Goal: Use online tool/utility: Utilize a website feature to perform a specific function

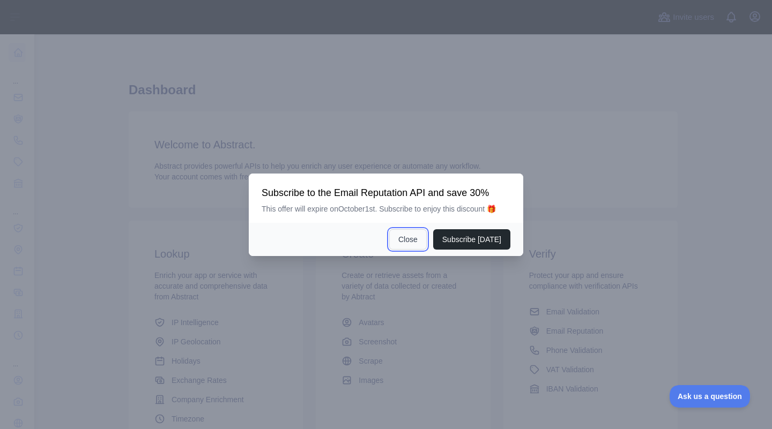
click at [410, 245] on button "Close" at bounding box center [408, 239] width 38 height 20
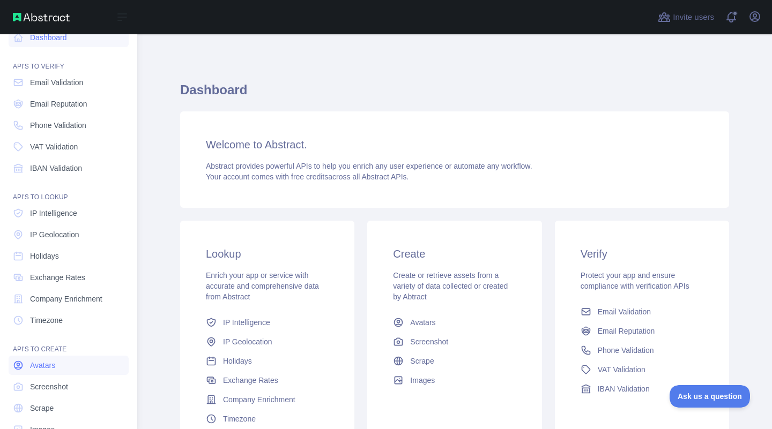
scroll to position [42, 0]
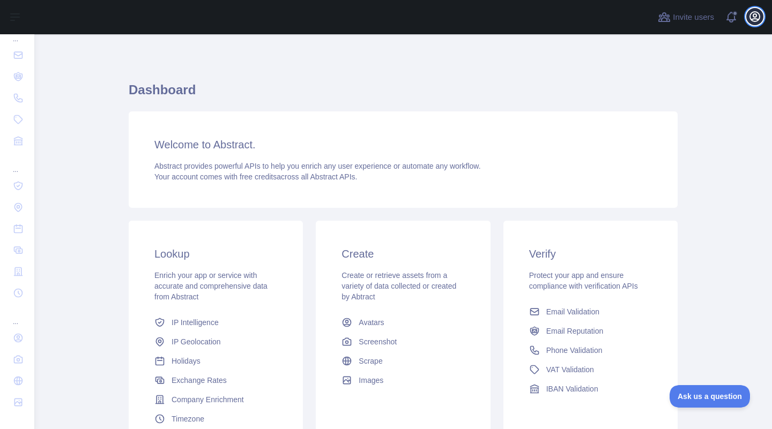
click at [750, 17] on icon "button" at bounding box center [755, 17] width 10 height 10
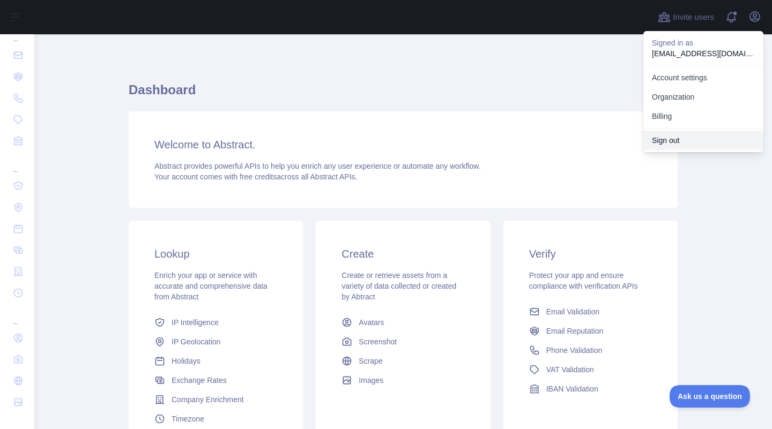
click at [667, 144] on button "Sign out" at bounding box center [703, 140] width 120 height 19
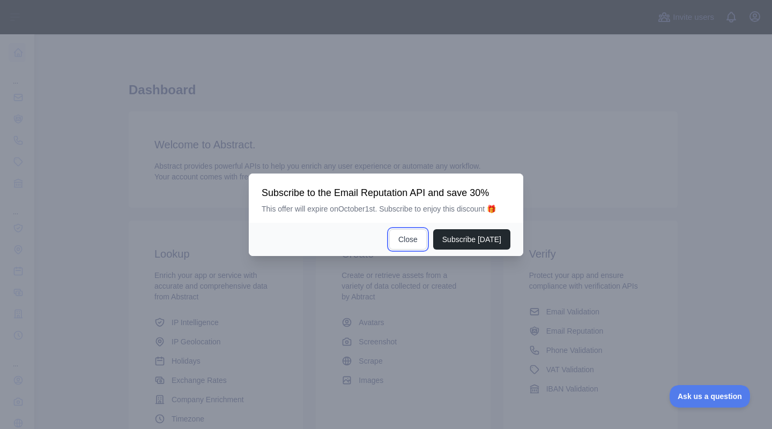
click at [398, 248] on button "Close" at bounding box center [408, 239] width 38 height 20
click at [413, 241] on button "Close" at bounding box center [408, 239] width 38 height 20
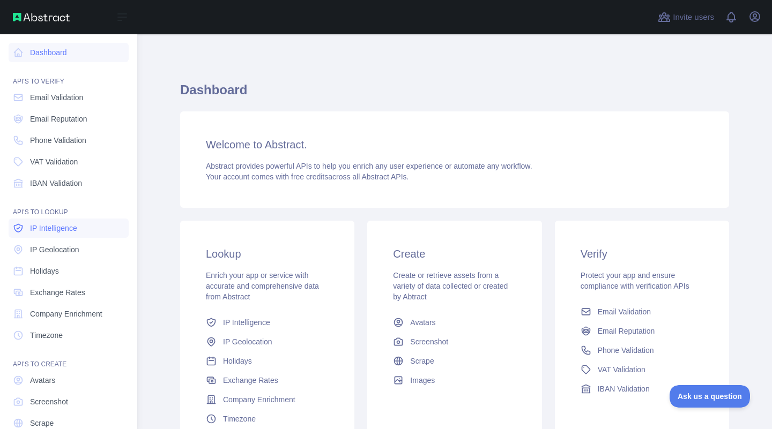
click at [60, 230] on span "IP Intelligence" at bounding box center [53, 228] width 47 height 11
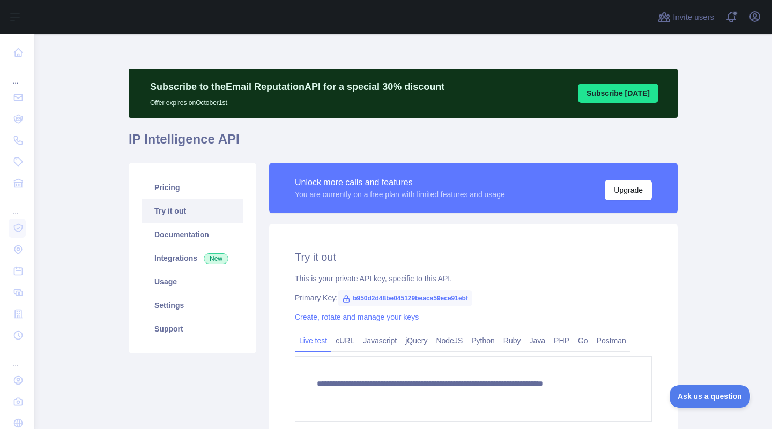
type textarea "**********"
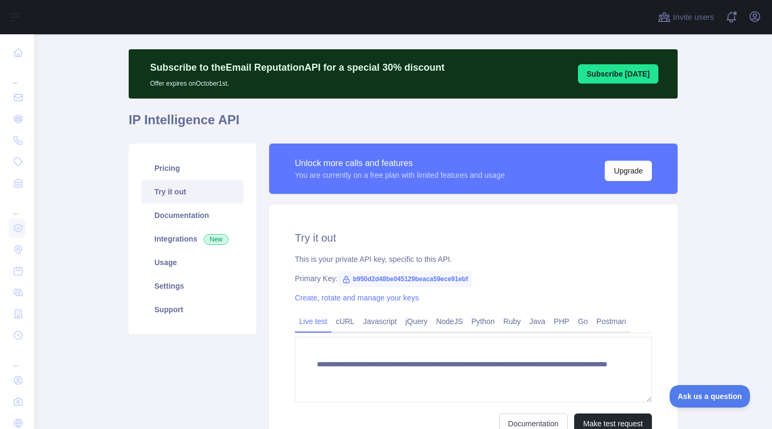
scroll to position [129, 0]
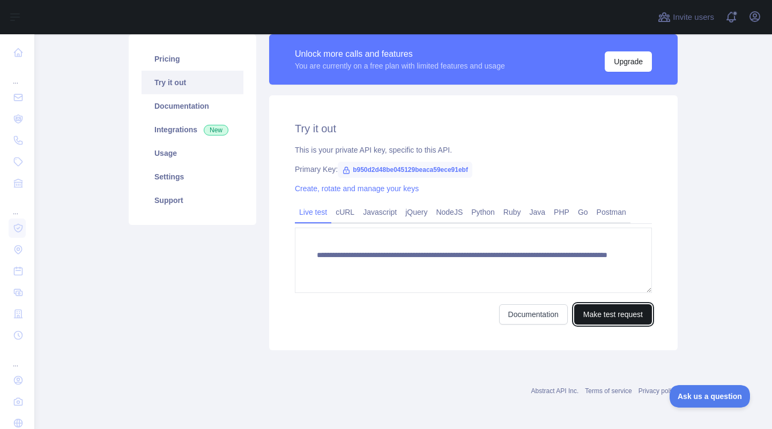
click at [611, 318] on button "Make test request" at bounding box center [613, 314] width 78 height 20
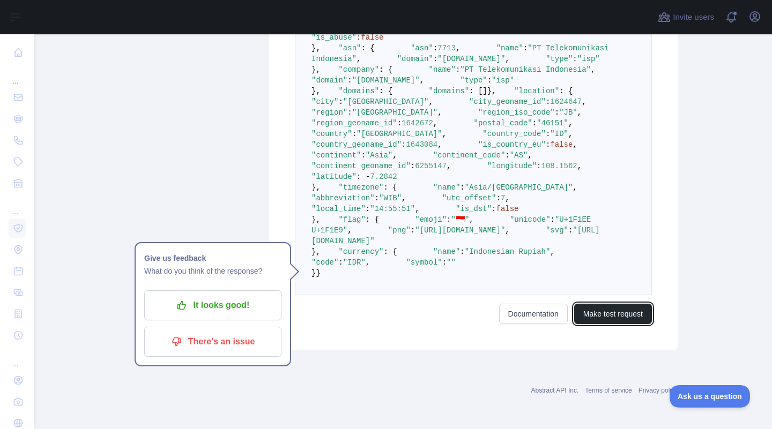
scroll to position [470, 0]
click at [397, 106] on span ""[GEOGRAPHIC_DATA]"" at bounding box center [386, 102] width 86 height 9
drag, startPoint x: 393, startPoint y: 280, endPoint x: 432, endPoint y: 279, distance: 39.7
click at [432, 117] on span ""[GEOGRAPHIC_DATA]"" at bounding box center [395, 112] width 86 height 9
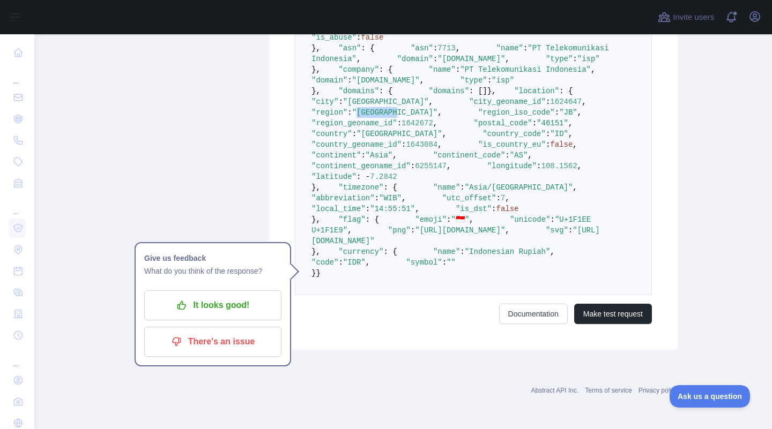
scroll to position [0, 0]
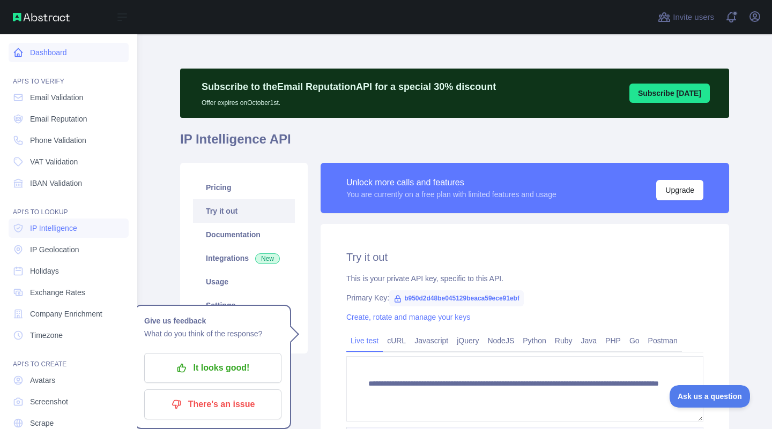
click at [33, 53] on link "Dashboard" at bounding box center [69, 52] width 120 height 19
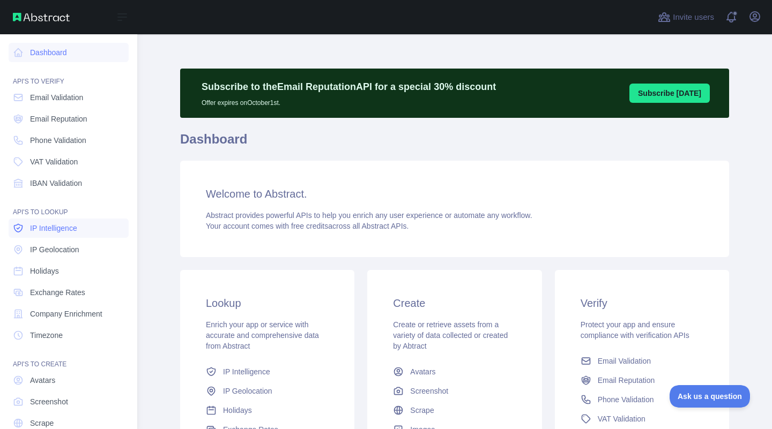
click at [48, 228] on span "IP Intelligence" at bounding box center [53, 228] width 47 height 11
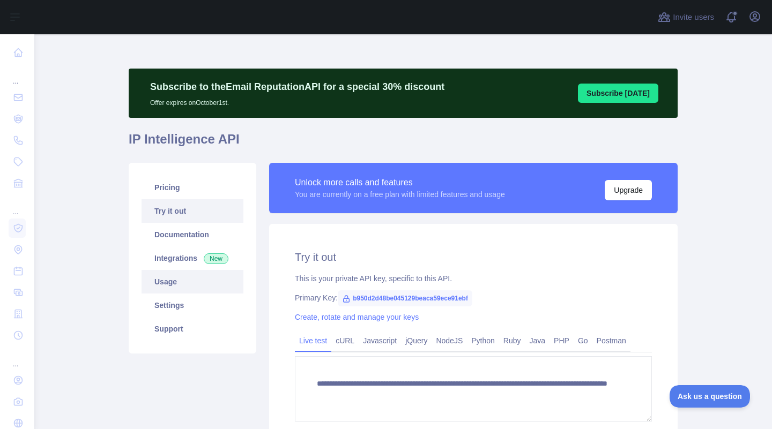
click at [187, 286] on link "Usage" at bounding box center [192, 282] width 102 height 24
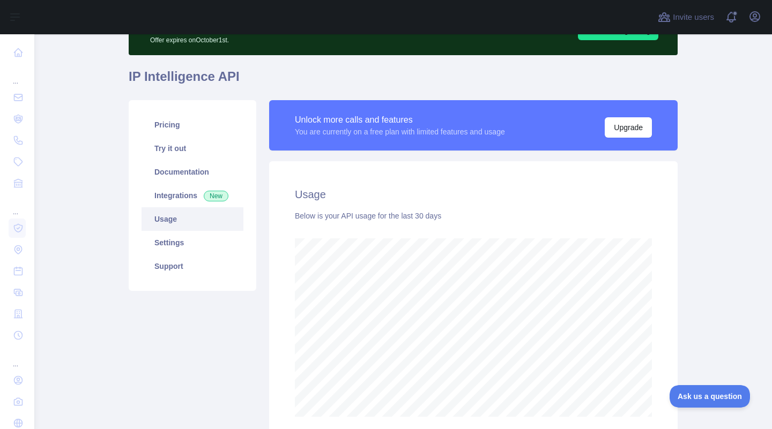
scroll to position [155, 0]
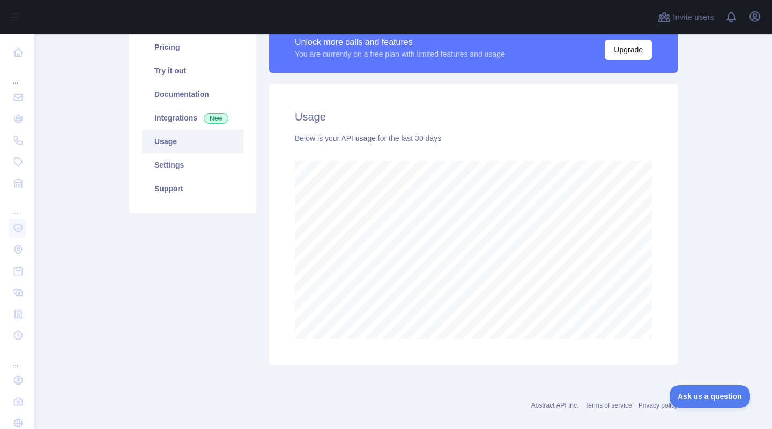
scroll to position [50, 0]
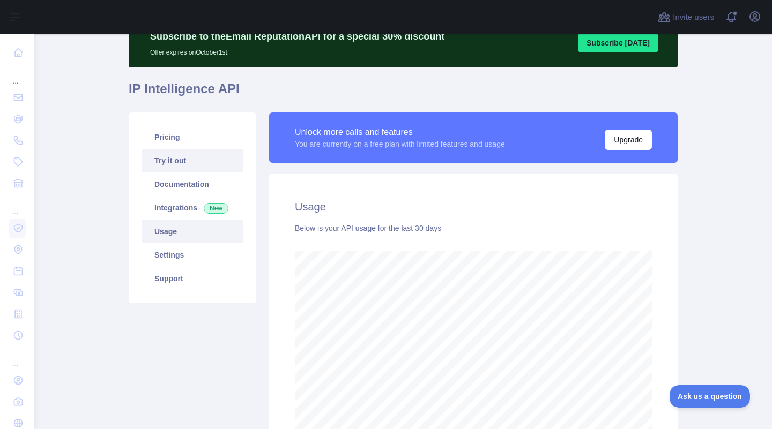
click at [182, 157] on link "Try it out" at bounding box center [192, 161] width 102 height 24
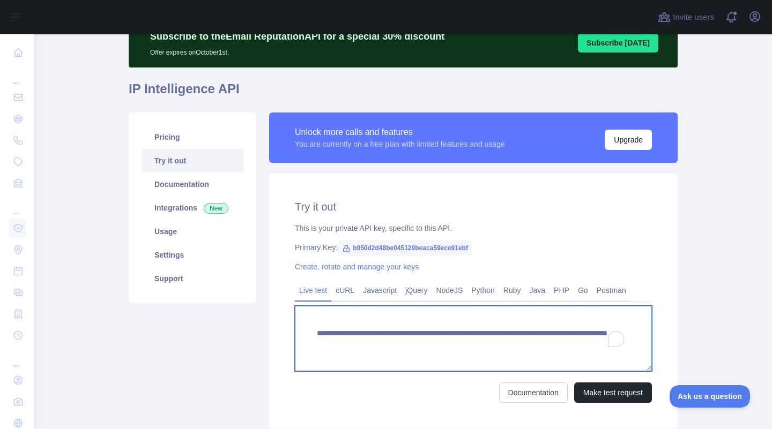
drag, startPoint x: 530, startPoint y: 342, endPoint x: 610, endPoint y: 342, distance: 79.8
click at [610, 342] on main "**********" at bounding box center [402, 231] width 737 height 395
paste textarea "***"
type textarea "**********"
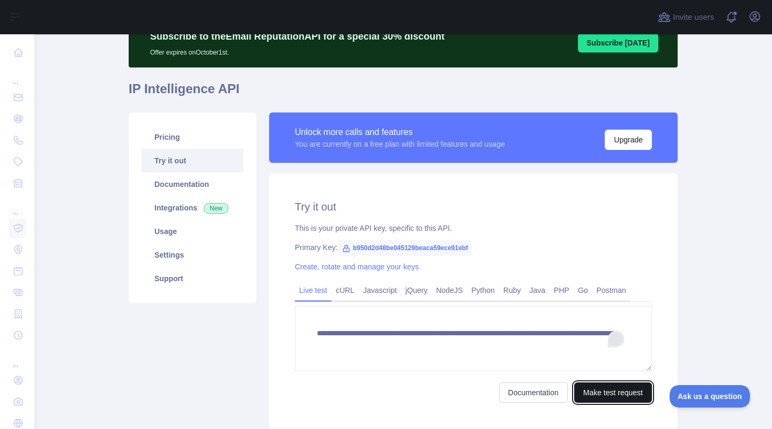
click at [616, 392] on button "Make test request" at bounding box center [613, 393] width 78 height 20
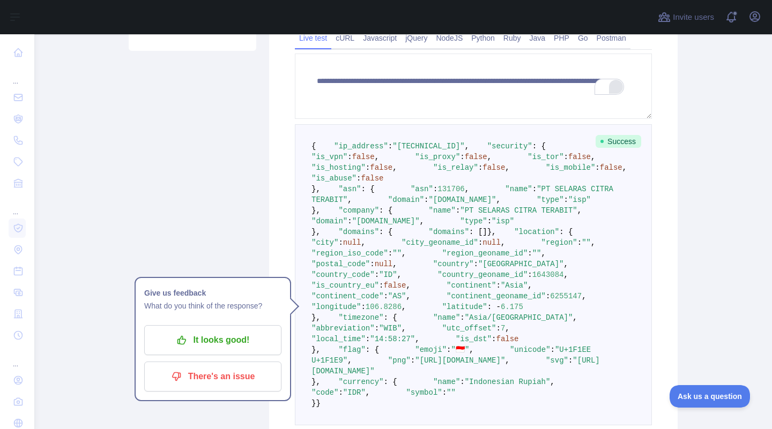
scroll to position [308, 0]
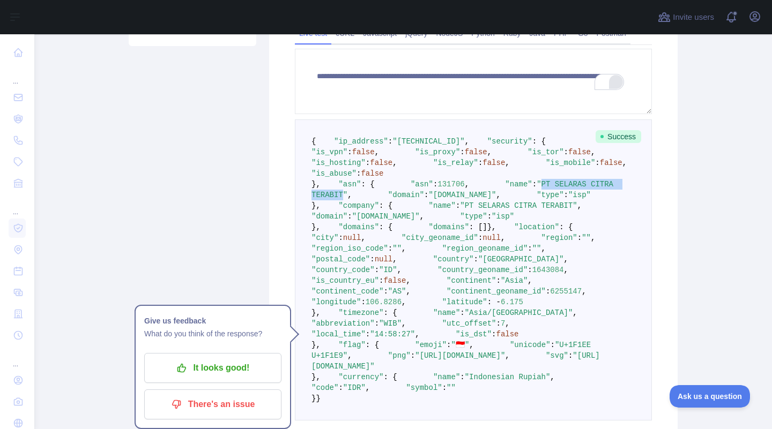
drag, startPoint x: 385, startPoint y: 282, endPoint x: 493, endPoint y: 279, distance: 108.3
click at [493, 199] on span ""PT SELARAS CITRA TERABIT"" at bounding box center [464, 189] width 306 height 19
drag, startPoint x: 460, startPoint y: 291, endPoint x: 392, endPoint y: 293, distance: 68.1
click at [428, 199] on span ""terabit.net.id"" at bounding box center [462, 195] width 68 height 9
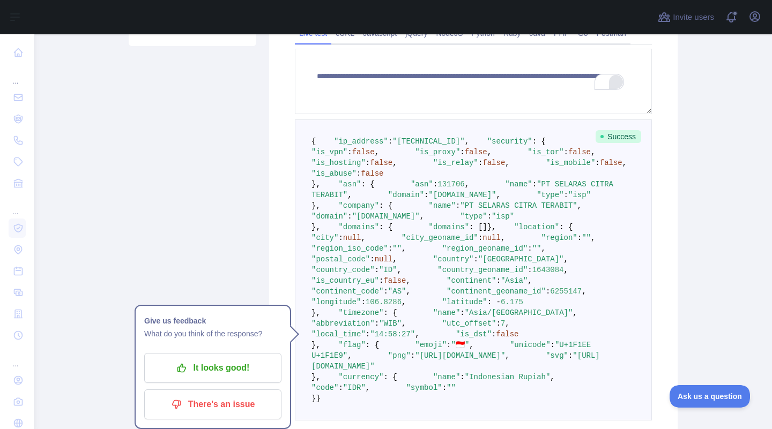
click at [428, 199] on span ""terabit.net.id"" at bounding box center [462, 195] width 68 height 9
drag, startPoint x: 392, startPoint y: 334, endPoint x: 490, endPoint y: 334, distance: 98.6
click at [490, 210] on span ""PT SELARAS CITRA TERABIT"" at bounding box center [518, 205] width 117 height 9
drag, startPoint x: 455, startPoint y: 345, endPoint x: 391, endPoint y: 347, distance: 63.8
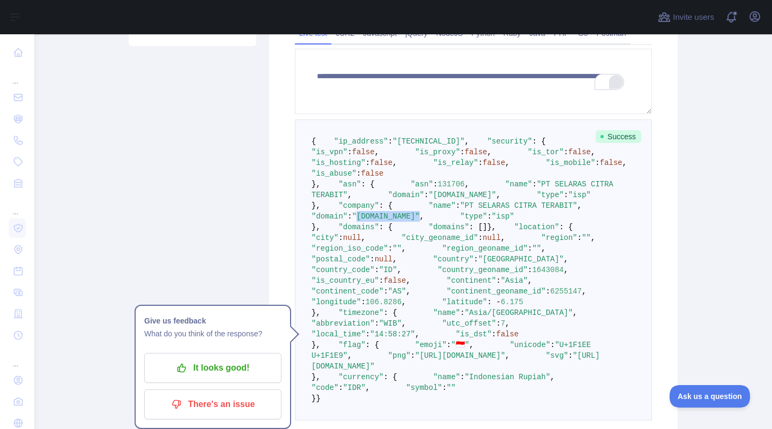
click at [391, 221] on span ""terabit.net.id"" at bounding box center [386, 216] width 68 height 9
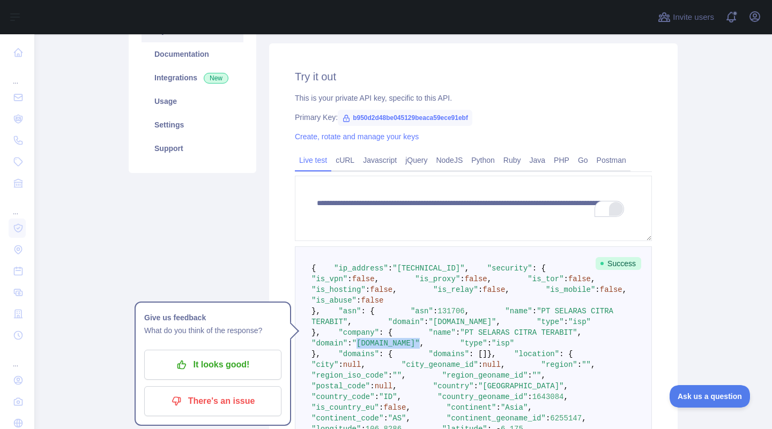
scroll to position [177, 0]
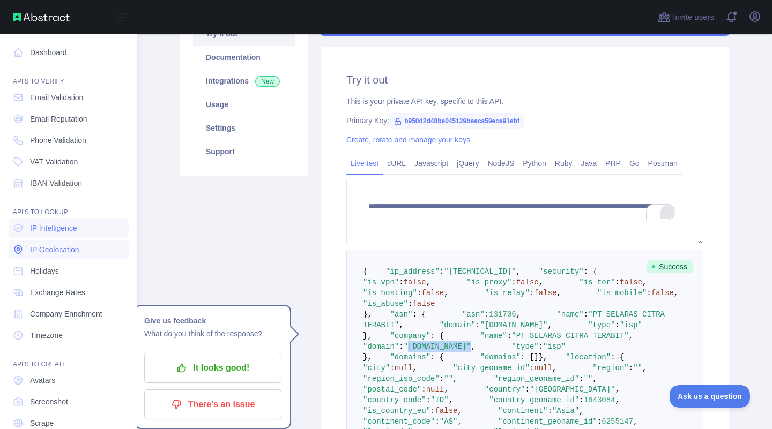
click at [51, 249] on span "IP Geolocation" at bounding box center [54, 249] width 49 height 11
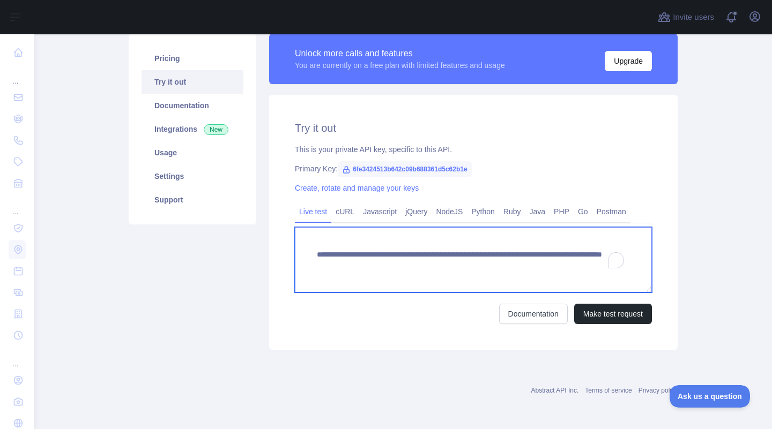
drag, startPoint x: 549, startPoint y: 265, endPoint x: 597, endPoint y: 267, distance: 48.2
click at [597, 267] on textarea "**********" at bounding box center [473, 259] width 357 height 65
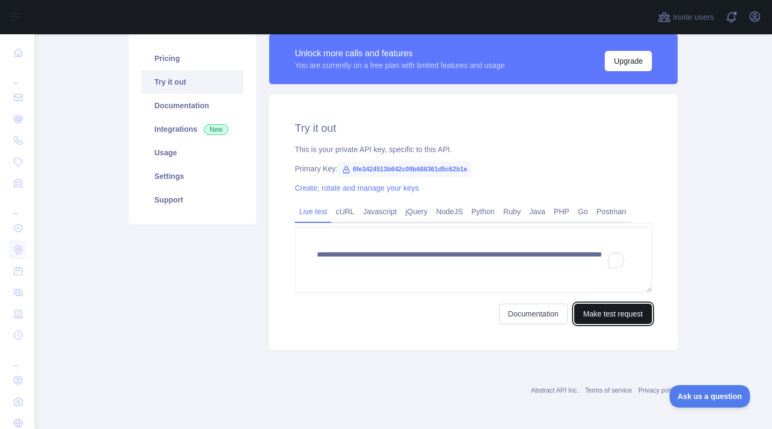
click at [600, 324] on button "Make test request" at bounding box center [613, 314] width 78 height 20
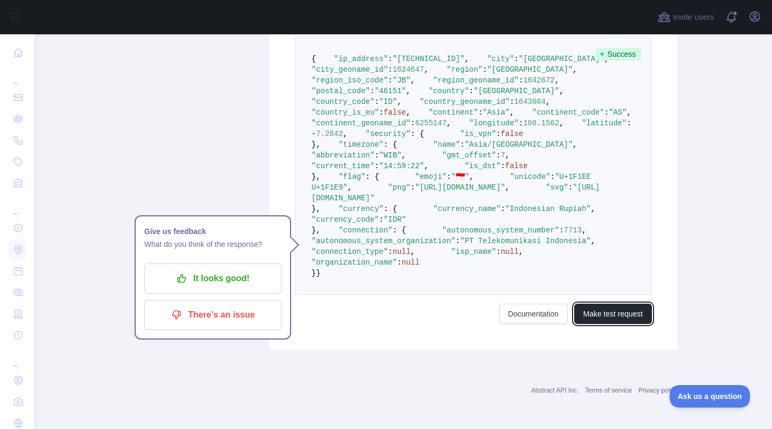
scroll to position [317, 0]
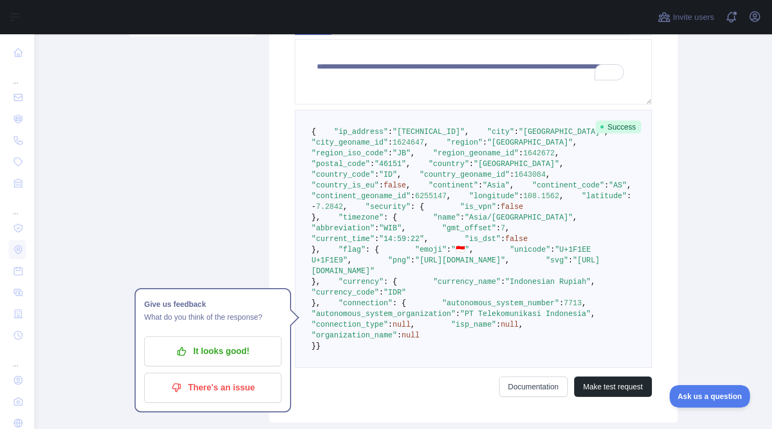
click at [519, 136] on span ""[GEOGRAPHIC_DATA]"" at bounding box center [562, 132] width 86 height 9
click at [446, 147] on span ""region"" at bounding box center [464, 142] width 36 height 9
click at [338, 158] on span ""region_iso_code"" at bounding box center [349, 153] width 77 height 9
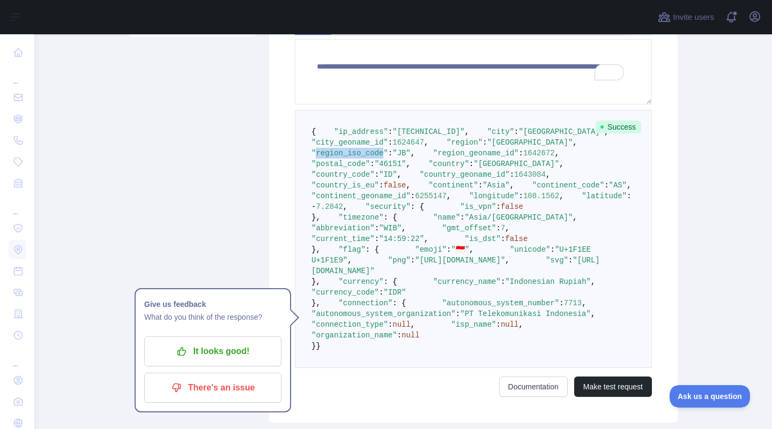
click at [338, 158] on span ""region_iso_code"" at bounding box center [349, 153] width 77 height 9
click at [339, 168] on span ""postal_code"" at bounding box center [340, 164] width 58 height 9
click at [428, 168] on span ""country"" at bounding box center [448, 164] width 41 height 9
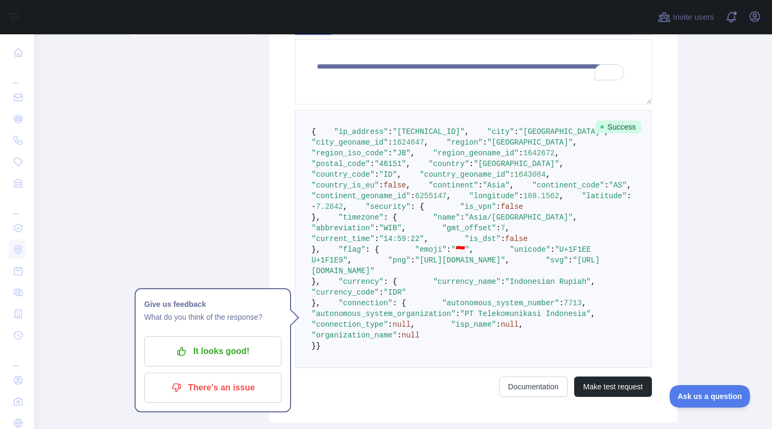
click at [420, 179] on span ""country_geoname_id"" at bounding box center [465, 174] width 90 height 9
click at [344, 190] on span ""country_is_eu"" at bounding box center [345, 185] width 68 height 9
click at [428, 190] on span ""continent"" at bounding box center [452, 185] width 49 height 9
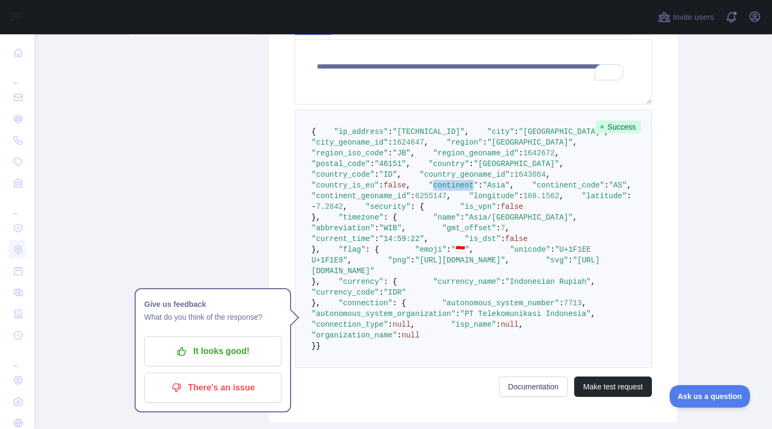
click at [428, 190] on span ""continent"" at bounding box center [452, 185] width 49 height 9
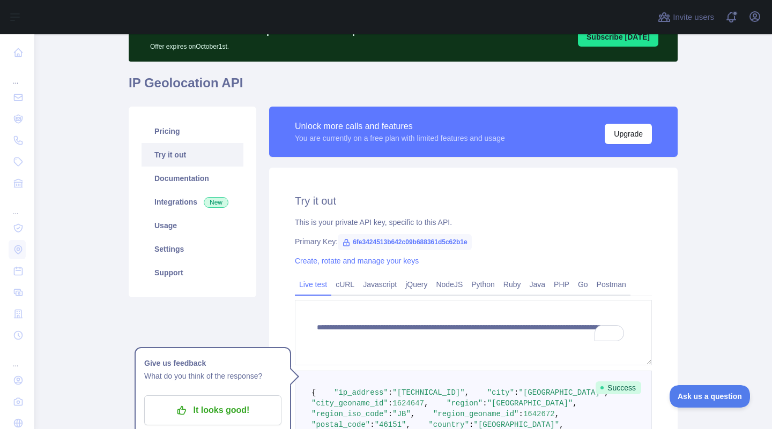
scroll to position [101, 0]
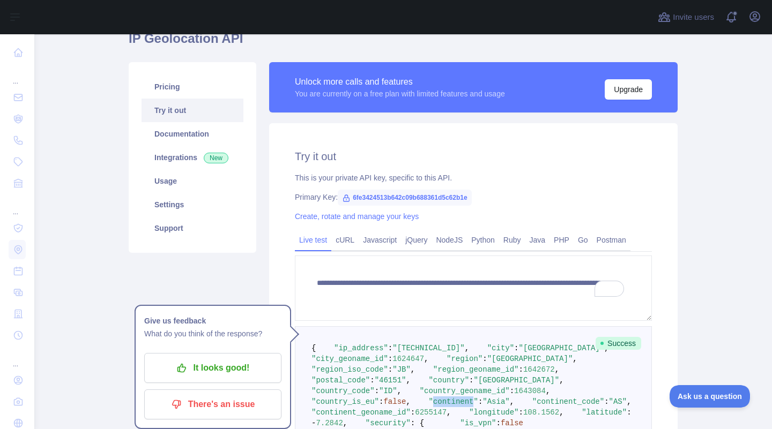
click at [169, 104] on link "Try it out" at bounding box center [192, 111] width 102 height 24
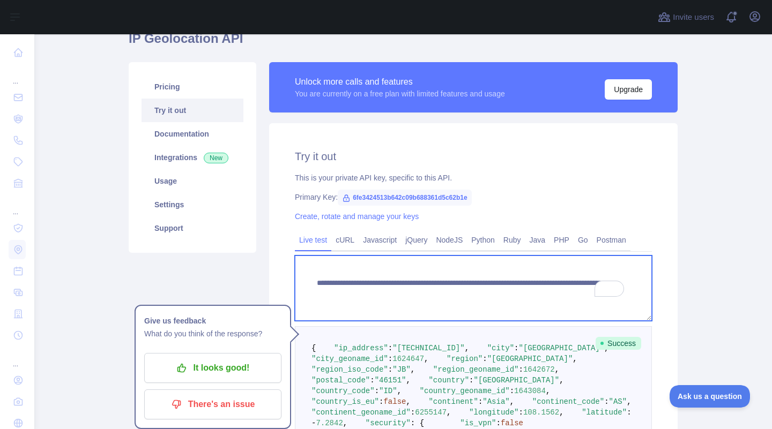
drag, startPoint x: 532, startPoint y: 295, endPoint x: 582, endPoint y: 294, distance: 50.4
click at [582, 294] on textarea "**********" at bounding box center [473, 288] width 357 height 65
paste textarea "***"
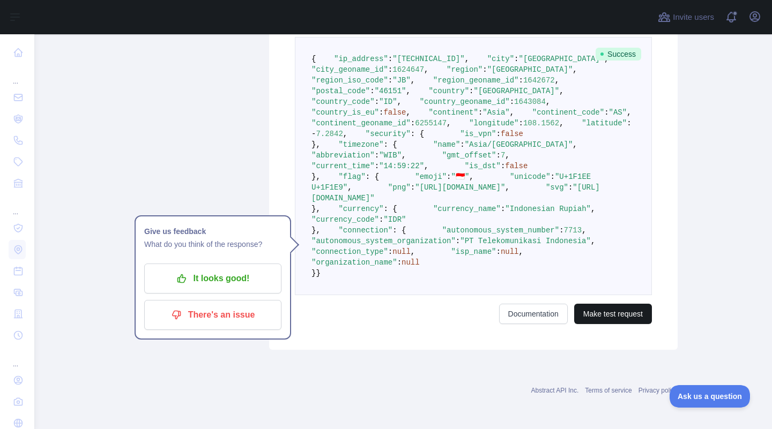
type textarea "**********"
click at [605, 324] on button "Make test request" at bounding box center [613, 314] width 78 height 20
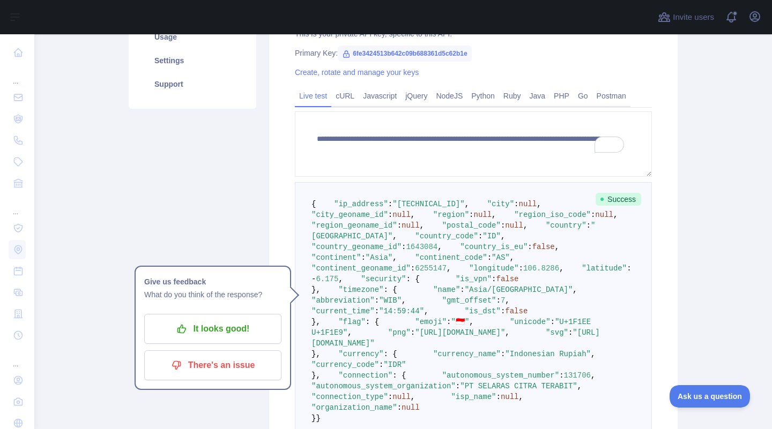
scroll to position [136, 0]
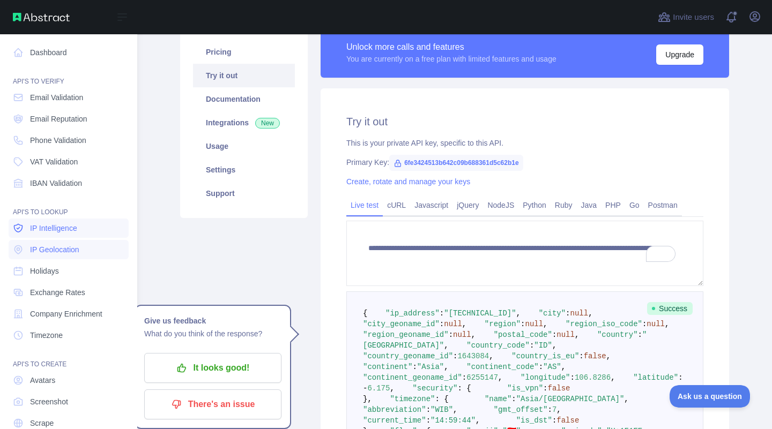
click at [57, 227] on span "IP Intelligence" at bounding box center [53, 228] width 47 height 11
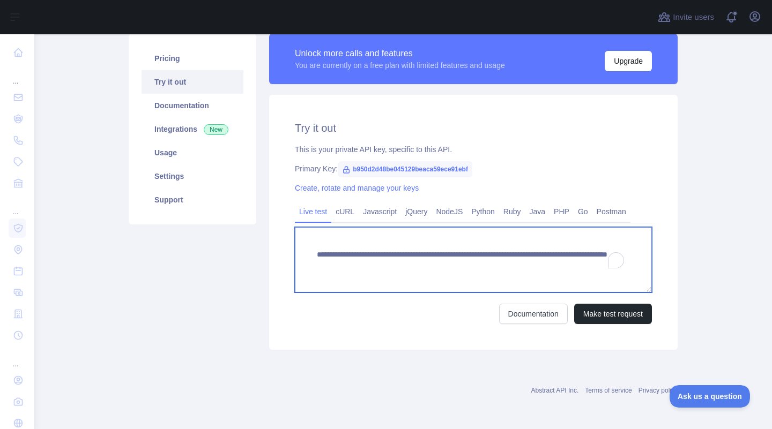
drag, startPoint x: 542, startPoint y: 264, endPoint x: 608, endPoint y: 266, distance: 65.4
click at [608, 266] on main "**********" at bounding box center [402, 231] width 737 height 395
paste textarea "*"
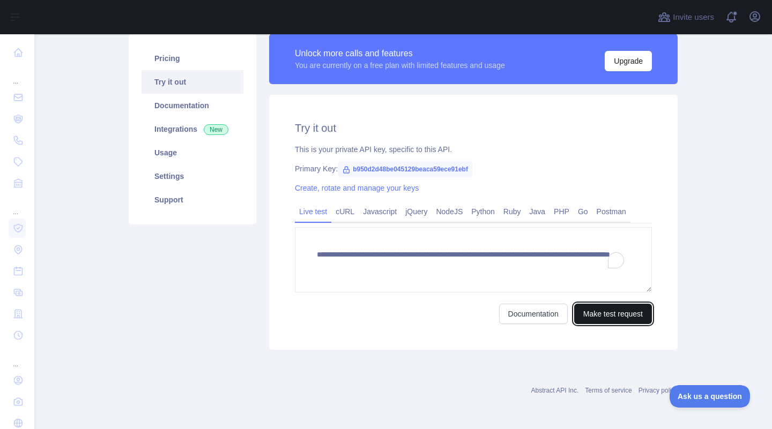
click at [605, 314] on button "Make test request" at bounding box center [613, 314] width 78 height 20
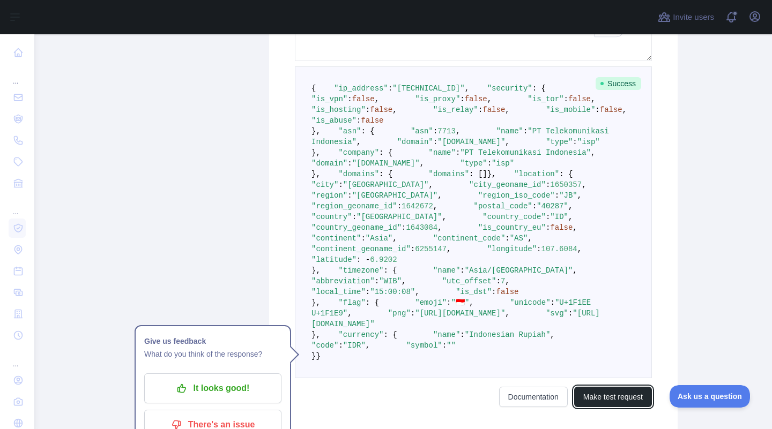
scroll to position [485, 0]
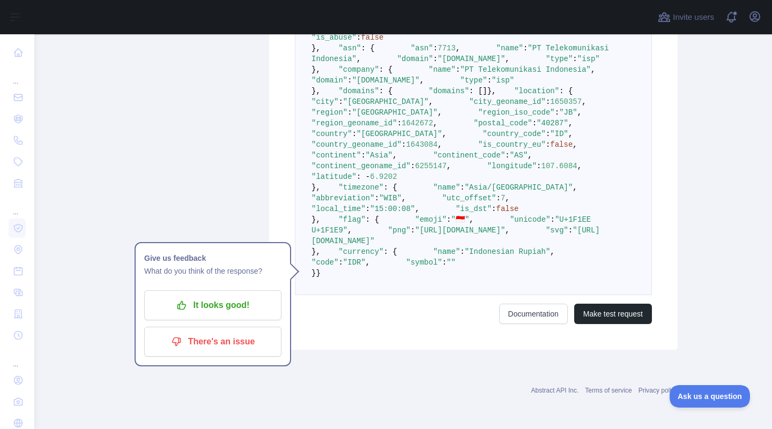
click at [469, 106] on span ""city_geoname_id"" at bounding box center [507, 102] width 77 height 9
click at [398, 117] on span ""[GEOGRAPHIC_DATA]"" at bounding box center [395, 112] width 86 height 9
drag, startPoint x: 407, startPoint y: 294, endPoint x: 448, endPoint y: 28, distance: 268.9
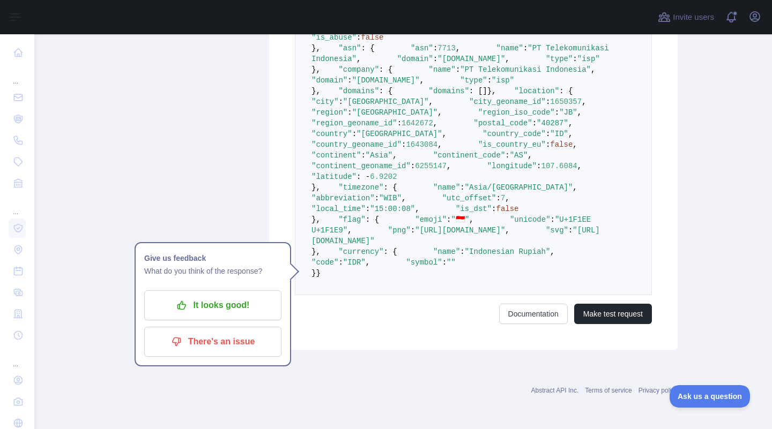
click at [532, 128] on span ":" at bounding box center [534, 123] width 4 height 9
drag, startPoint x: 416, startPoint y: 166, endPoint x: 474, endPoint y: 167, distance: 57.3
click at [473, 167] on pre "{ "ip_address" : "125.163.4.121" , "security" : { "is_vpn" : false , "is_proxy"…" at bounding box center [473, 139] width 357 height 312
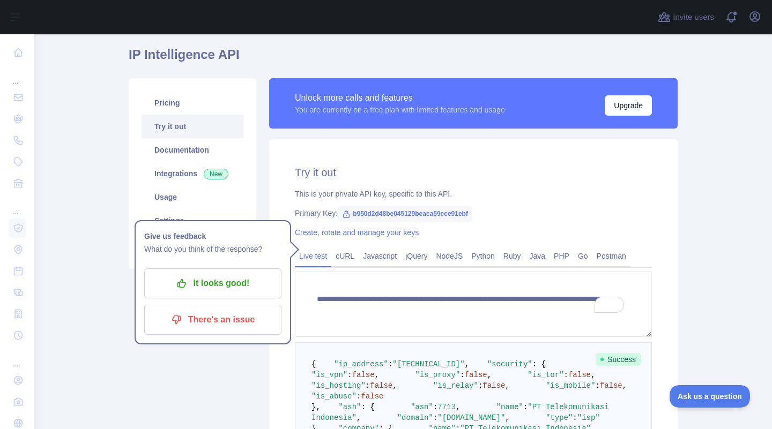
scroll to position [0, 0]
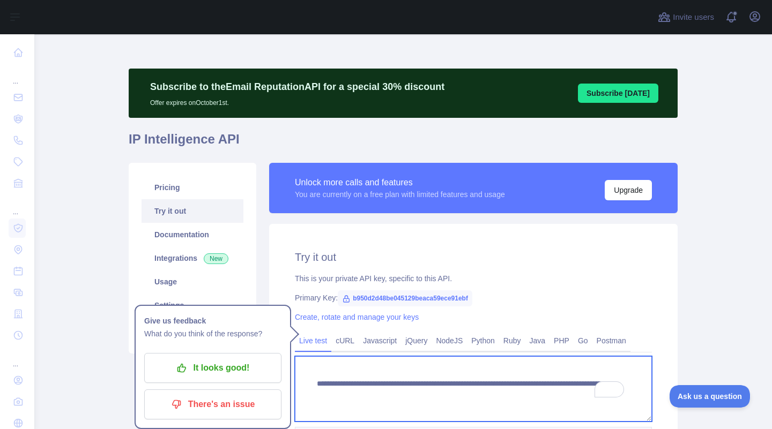
drag, startPoint x: 537, startPoint y: 394, endPoint x: 580, endPoint y: 394, distance: 42.3
click at [580, 394] on textarea "**********" at bounding box center [473, 388] width 357 height 65
paste textarea "*"
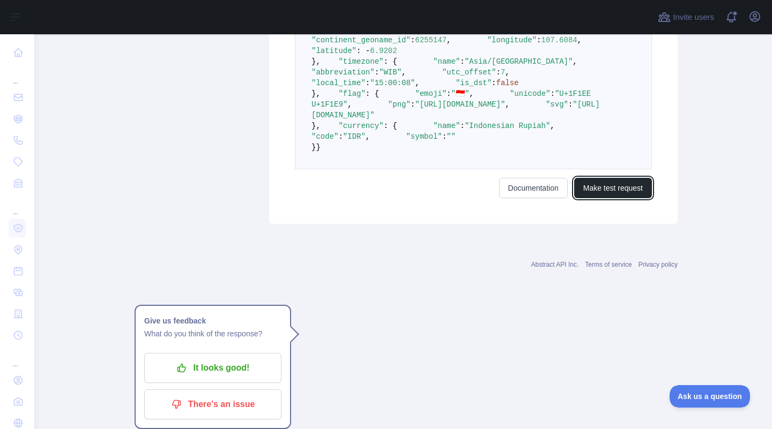
click at [620, 198] on button "Make test request" at bounding box center [613, 188] width 78 height 20
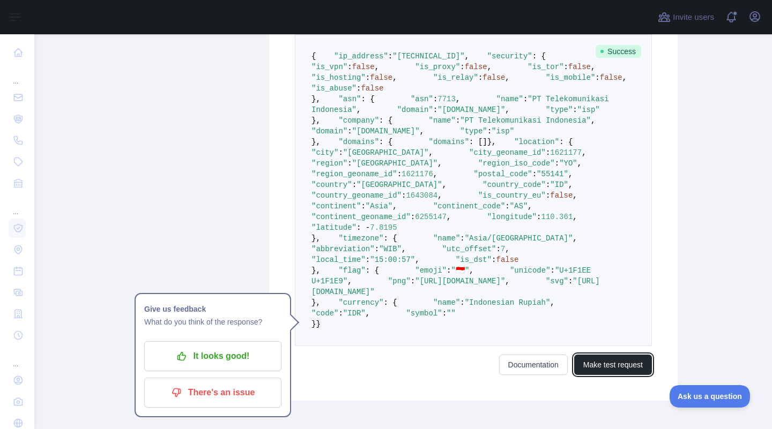
scroll to position [406, 0]
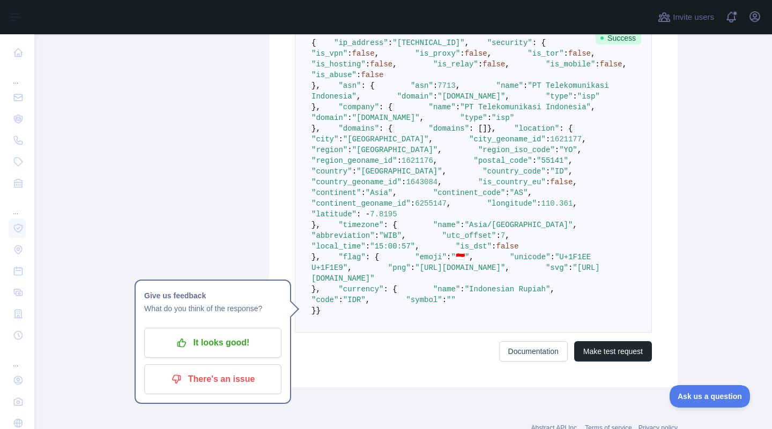
click at [408, 144] on span ""Yogyakarta"" at bounding box center [386, 139] width 86 height 9
click at [415, 154] on span ""Yogyakarta"" at bounding box center [395, 150] width 86 height 9
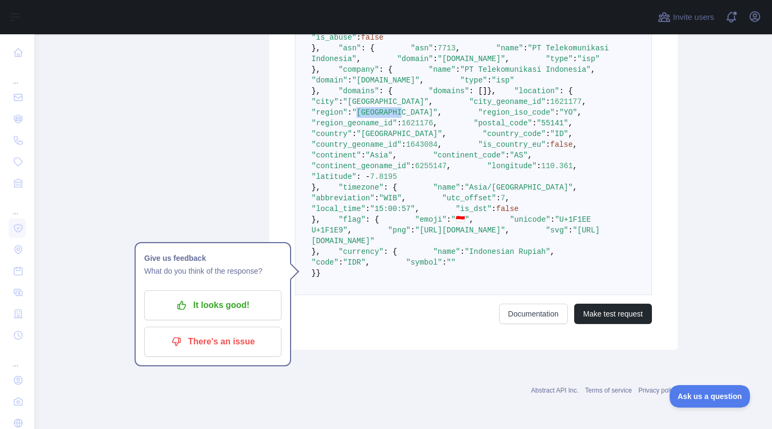
scroll to position [522, 0]
click at [414, 138] on span ""[GEOGRAPHIC_DATA]"" at bounding box center [399, 134] width 86 height 9
click at [550, 138] on span ""ID"" at bounding box center [559, 134] width 18 height 9
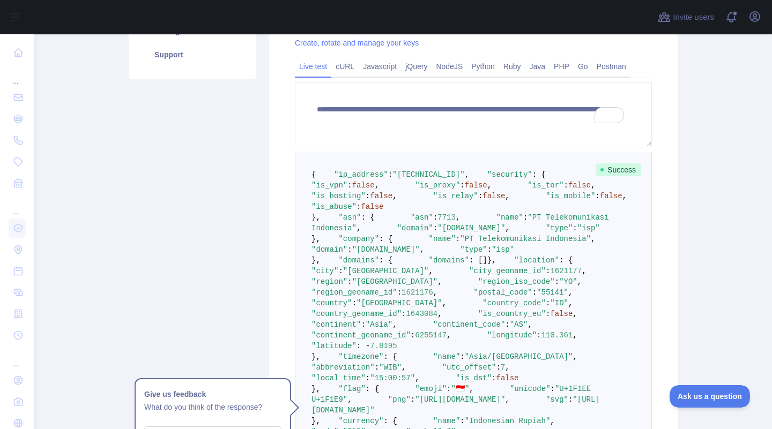
scroll to position [105, 0]
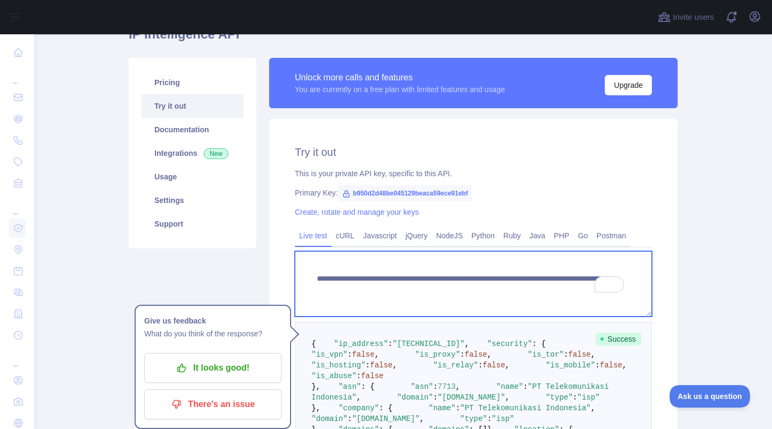
click at [555, 282] on textarea "**********" at bounding box center [473, 283] width 357 height 65
drag, startPoint x: 531, startPoint y: 289, endPoint x: 586, endPoint y: 286, distance: 55.3
click at [586, 286] on textarea "**********" at bounding box center [473, 283] width 357 height 65
paste textarea "*"
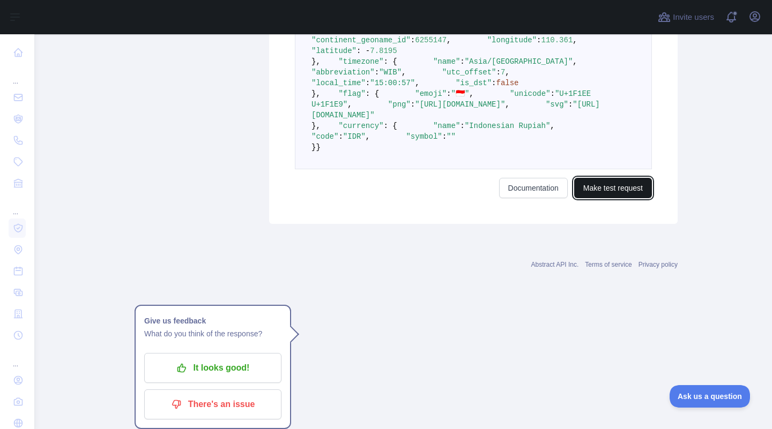
click at [622, 198] on button "Make test request" at bounding box center [613, 188] width 78 height 20
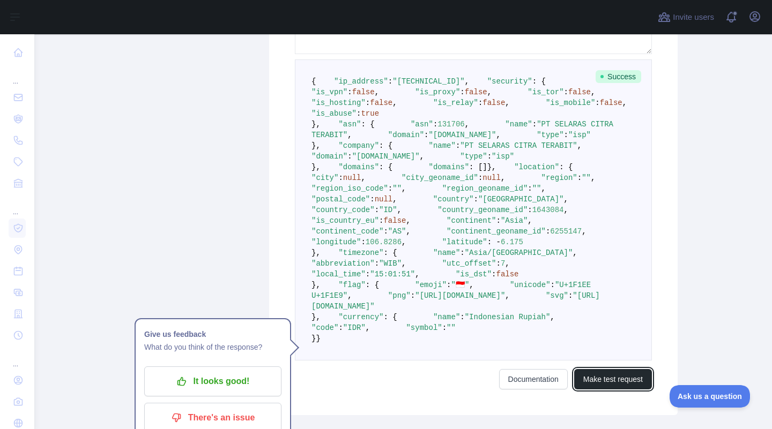
scroll to position [468, 0]
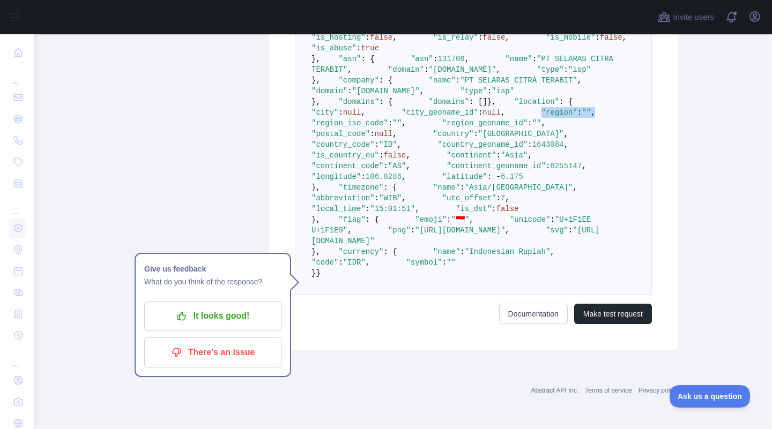
drag, startPoint x: 341, startPoint y: 279, endPoint x: 448, endPoint y: 282, distance: 106.7
click at [447, 282] on pre "{ "ip_address" : "121.101.131.220" , "security" : { "is_vpn" : false , "is_prox…" at bounding box center [473, 144] width 357 height 301
click at [448, 282] on pre "{ "ip_address" : "121.101.131.220" , "security" : { "is_vpn" : false , "is_prox…" at bounding box center [473, 144] width 357 height 301
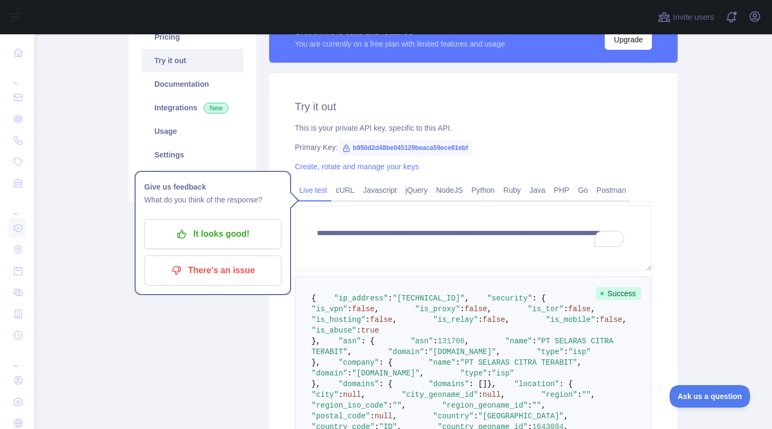
scroll to position [229, 0]
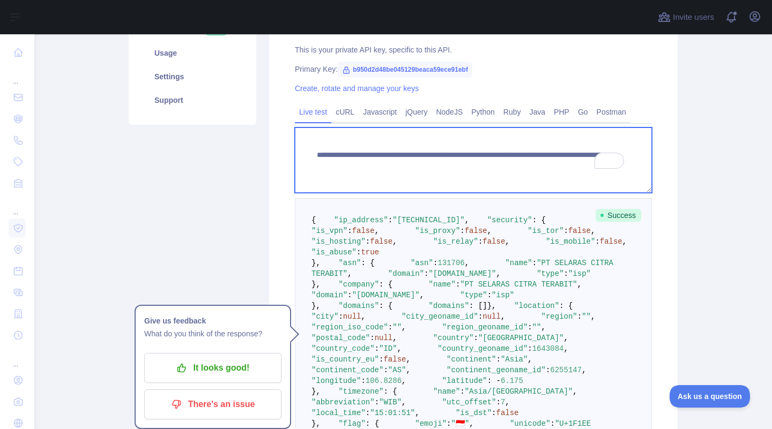
drag, startPoint x: 530, startPoint y: 163, endPoint x: 583, endPoint y: 163, distance: 53.0
click at [583, 163] on textarea "**********" at bounding box center [473, 160] width 357 height 65
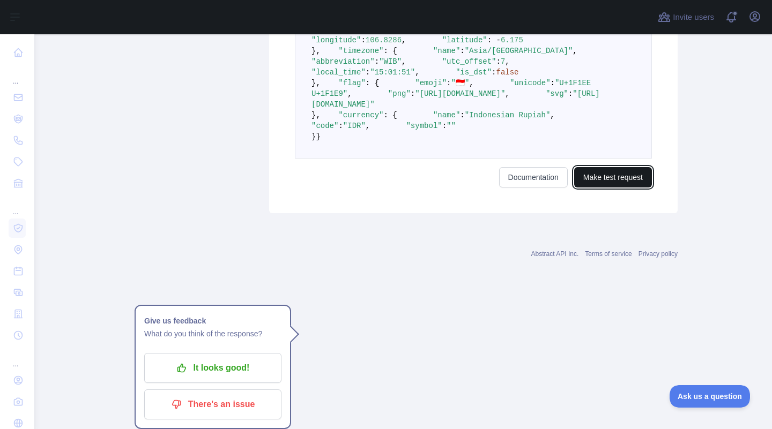
click at [612, 188] on button "Make test request" at bounding box center [613, 177] width 78 height 20
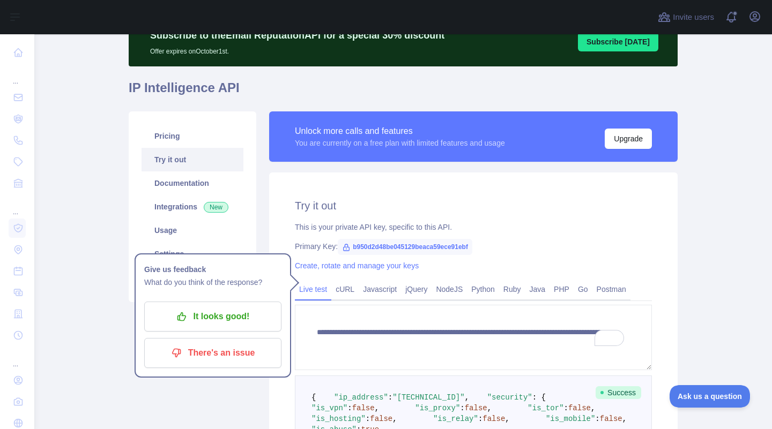
scroll to position [96, 0]
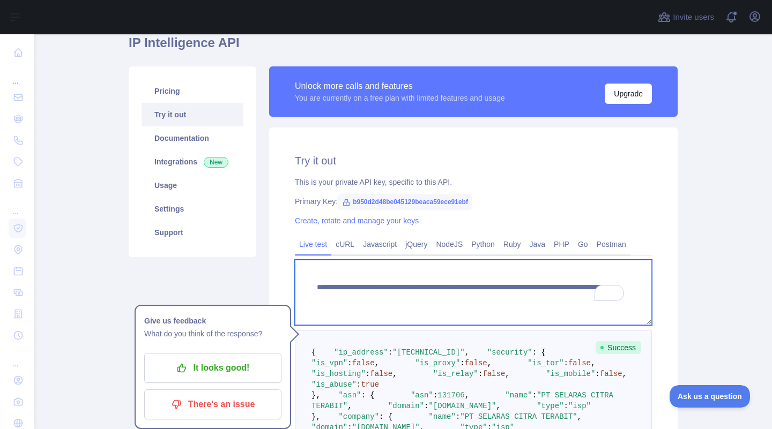
drag, startPoint x: 531, startPoint y: 298, endPoint x: 589, endPoint y: 296, distance: 57.4
click at [589, 296] on textarea "**********" at bounding box center [473, 292] width 357 height 65
paste textarea "**********"
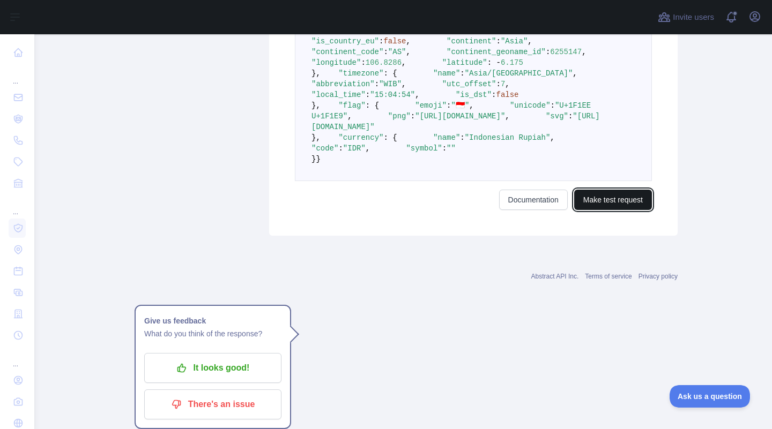
click at [623, 210] on button "Make test request" at bounding box center [613, 200] width 78 height 20
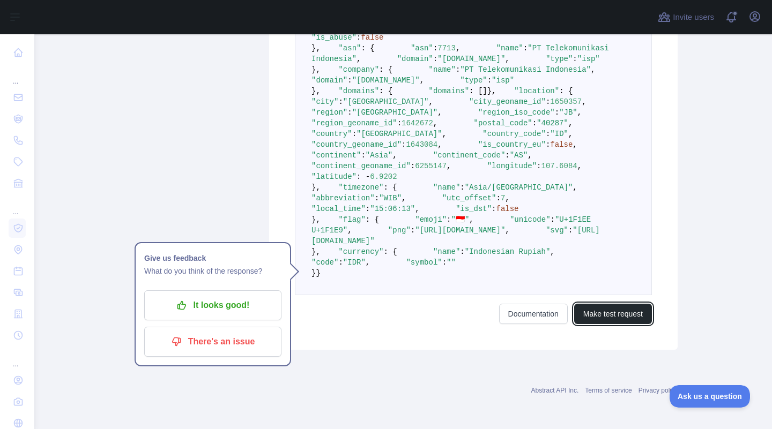
scroll to position [497, 0]
click at [398, 106] on span ""Bandung"" at bounding box center [386, 102] width 86 height 9
click at [402, 117] on span ""[GEOGRAPHIC_DATA]"" at bounding box center [395, 112] width 86 height 9
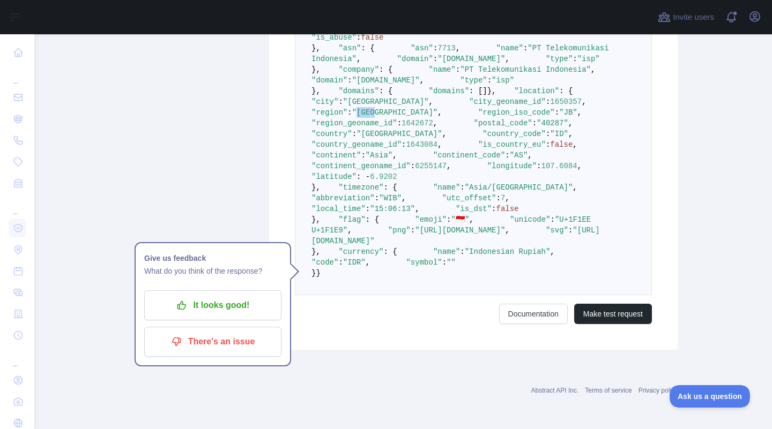
click at [402, 117] on span ""[GEOGRAPHIC_DATA]"" at bounding box center [395, 112] width 86 height 9
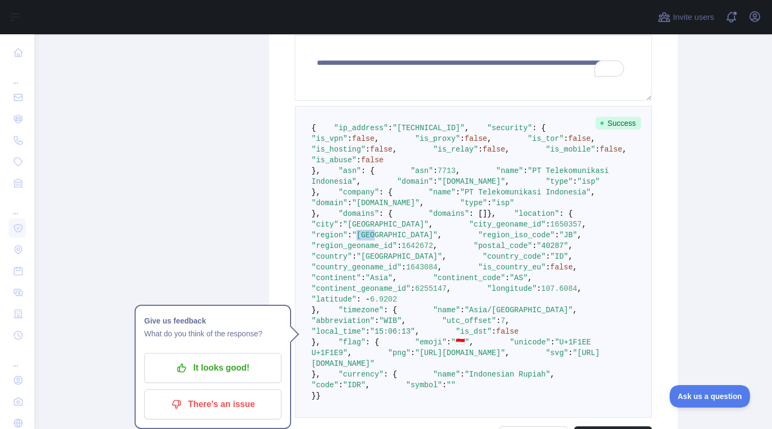
scroll to position [0, 0]
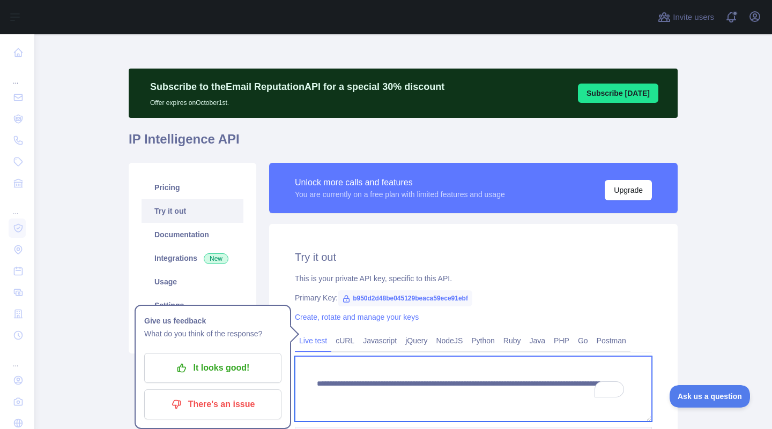
drag, startPoint x: 531, startPoint y: 394, endPoint x: 591, endPoint y: 393, distance: 59.5
click at [590, 393] on textarea "**********" at bounding box center [473, 388] width 357 height 65
paste textarea "****"
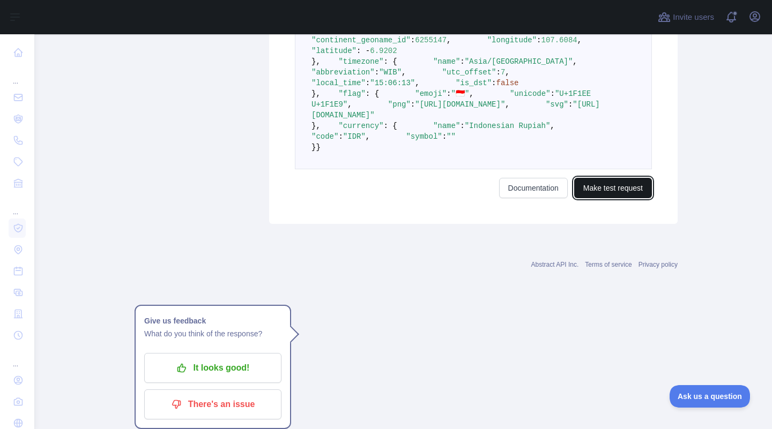
click at [607, 198] on button "Make test request" at bounding box center [613, 188] width 78 height 20
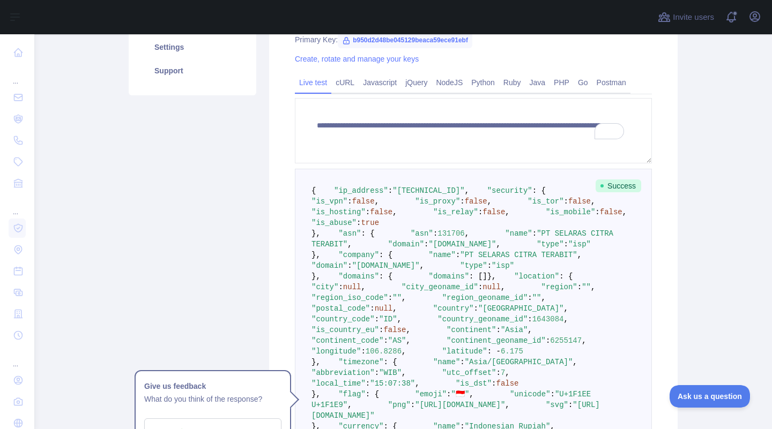
scroll to position [106, 0]
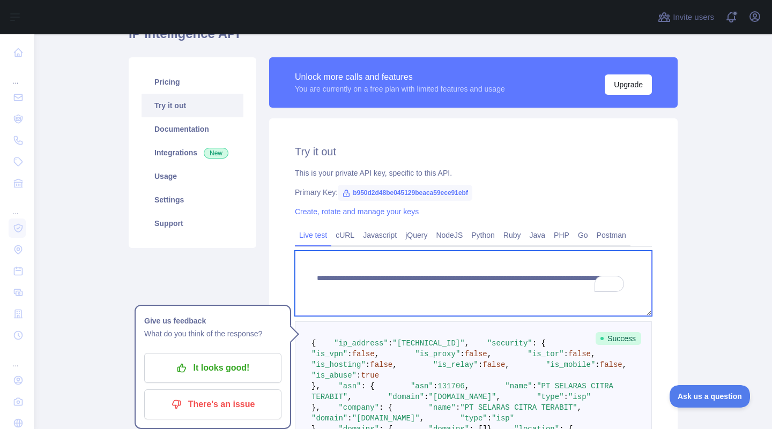
click at [534, 288] on textarea "**********" at bounding box center [473, 283] width 357 height 65
drag, startPoint x: 530, startPoint y: 288, endPoint x: 587, endPoint y: 290, distance: 56.8
click at [587, 290] on textarea "**********" at bounding box center [473, 283] width 357 height 65
paste textarea "To enrich screen reader interactions, please activate Accessibility in Grammarl…"
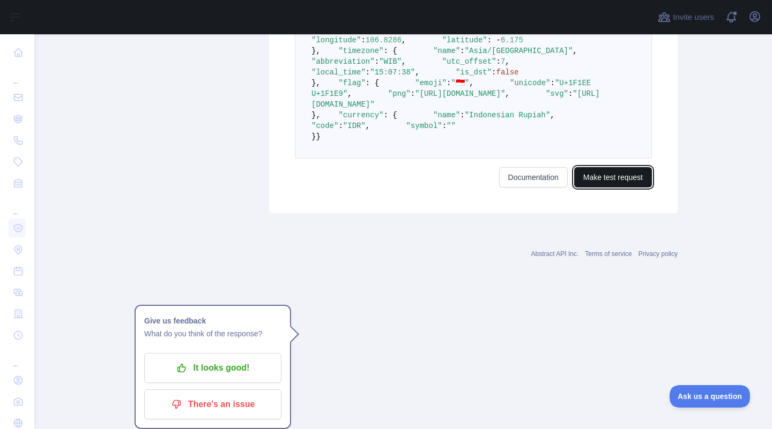
click at [619, 188] on button "Make test request" at bounding box center [613, 177] width 78 height 20
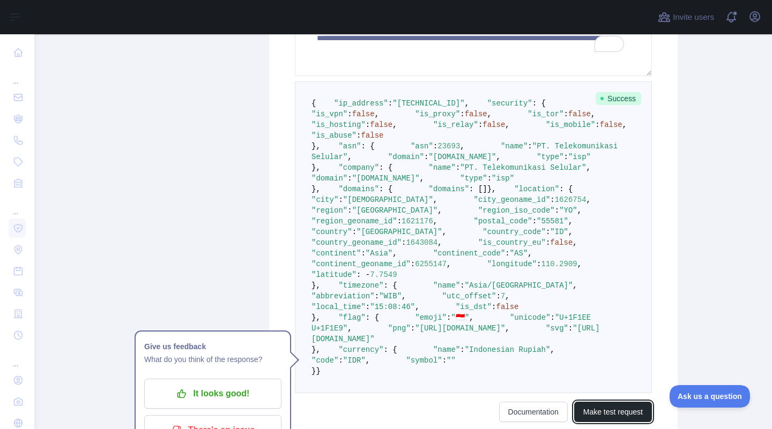
scroll to position [188, 0]
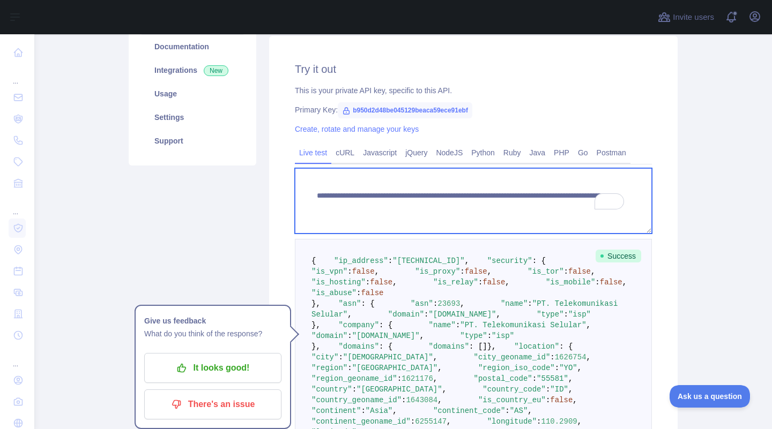
drag, startPoint x: 531, startPoint y: 205, endPoint x: 585, endPoint y: 204, distance: 54.1
click at [585, 204] on textarea "**********" at bounding box center [473, 200] width 357 height 65
paste textarea "To enrich screen reader interactions, please activate Accessibility in Grammarl…"
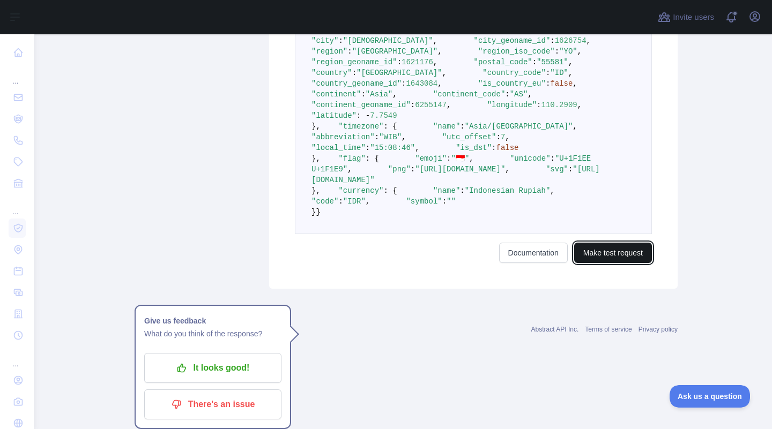
click at [617, 263] on button "Make test request" at bounding box center [613, 253] width 78 height 20
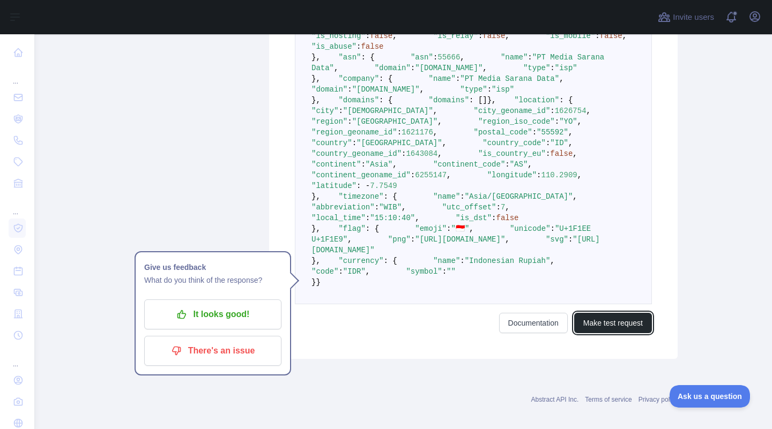
scroll to position [421, 0]
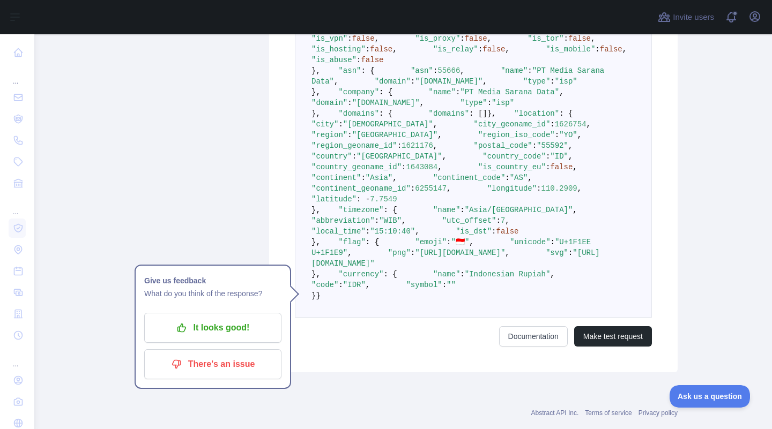
click at [391, 129] on span ""Sleman"" at bounding box center [388, 124] width 90 height 9
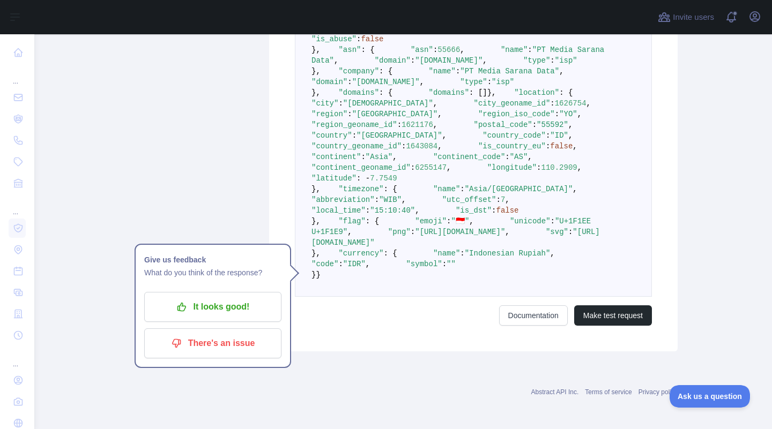
click at [407, 118] on span ""Yogyakarta"" at bounding box center [395, 114] width 86 height 9
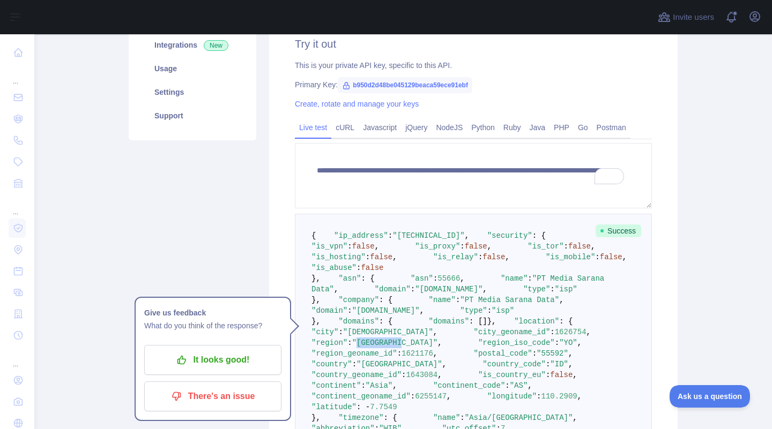
scroll to position [205, 0]
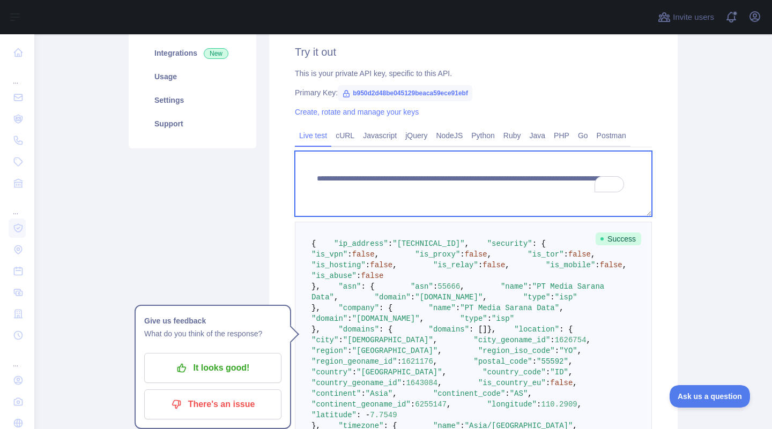
drag, startPoint x: 530, startPoint y: 190, endPoint x: 595, endPoint y: 191, distance: 65.4
click at [595, 191] on main "**********" at bounding box center [402, 231] width 737 height 395
paste textarea "***"
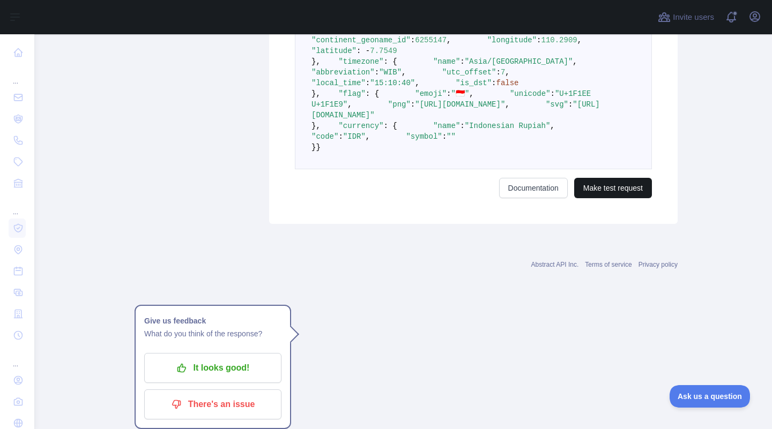
type textarea "**********"
click at [619, 198] on button "Make test request" at bounding box center [613, 188] width 78 height 20
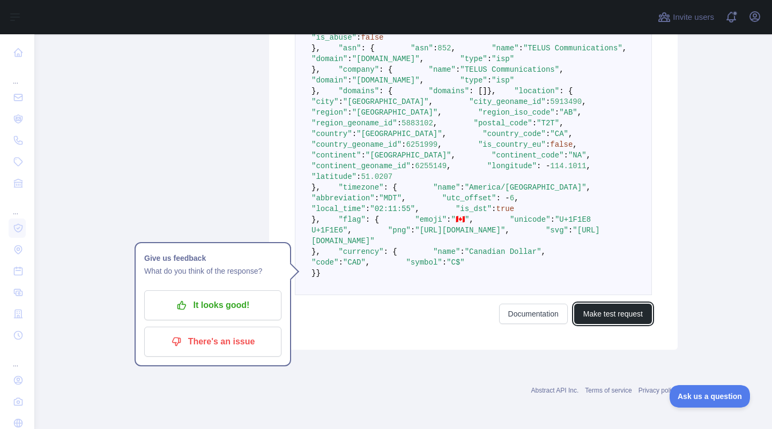
scroll to position [559, 0]
click at [406, 117] on span ""Alberta"" at bounding box center [395, 112] width 86 height 9
click at [408, 106] on span ""Calgary"" at bounding box center [386, 102] width 86 height 9
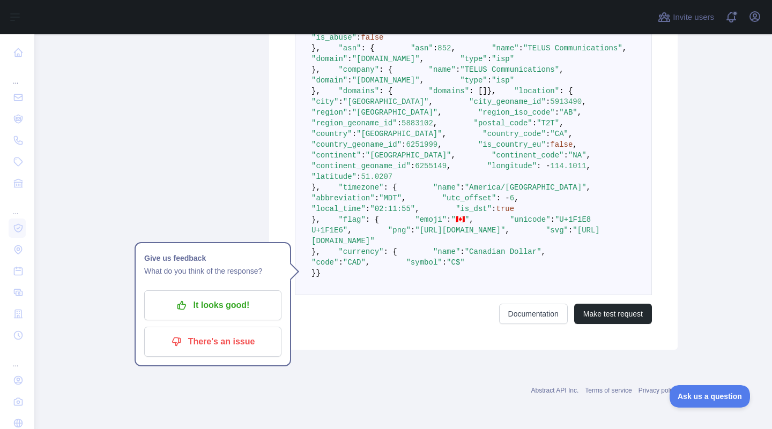
click at [408, 117] on span ""Alberta"" at bounding box center [395, 112] width 86 height 9
drag, startPoint x: 433, startPoint y: 199, endPoint x: 441, endPoint y: 199, distance: 8.0
click at [559, 117] on span ""AB"" at bounding box center [568, 112] width 18 height 9
drag, startPoint x: 429, startPoint y: 245, endPoint x: 439, endPoint y: 193, distance: 52.3
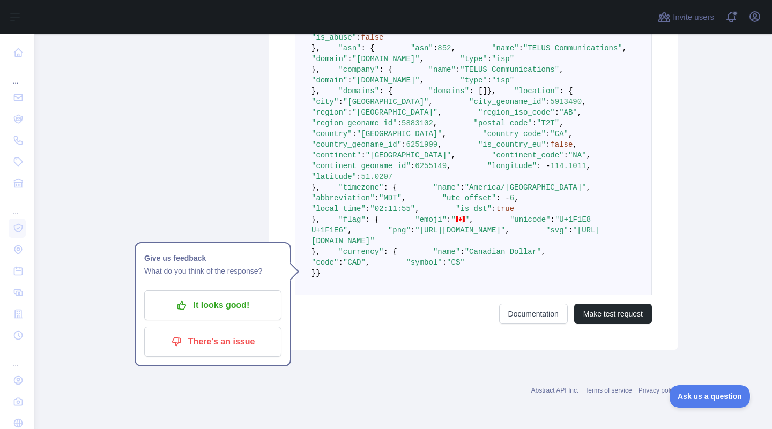
click at [550, 138] on span ""CA"" at bounding box center [559, 134] width 18 height 9
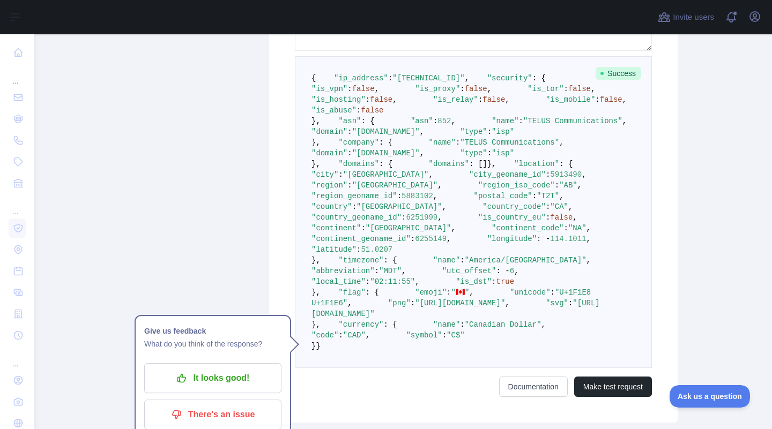
scroll to position [370, 0]
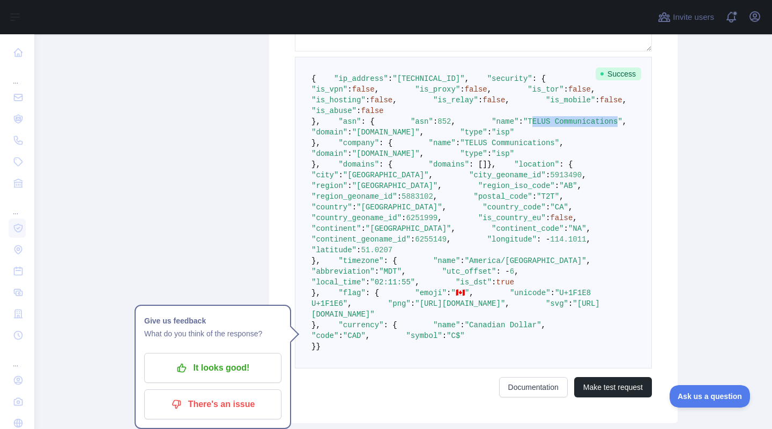
drag, startPoint x: 423, startPoint y: 219, endPoint x: 476, endPoint y: 219, distance: 53.6
click at [523, 126] on span ""TELUS Communications"" at bounding box center [572, 121] width 99 height 9
click at [493, 228] on pre "{ "ip_address" : "162.157.114.172" , "security" : { "is_vpn" : false , "is_prox…" at bounding box center [473, 213] width 357 height 312
drag, startPoint x: 402, startPoint y: 219, endPoint x: 469, endPoint y: 218, distance: 67.0
click at [523, 126] on span ""TELUS Communications"" at bounding box center [572, 121] width 99 height 9
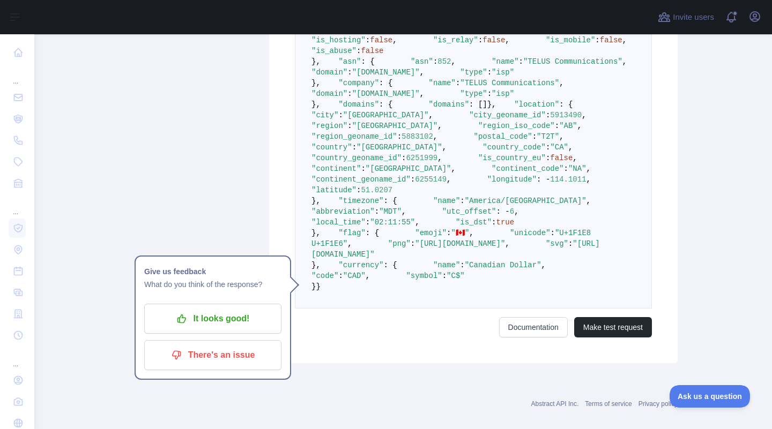
scroll to position [447, 0]
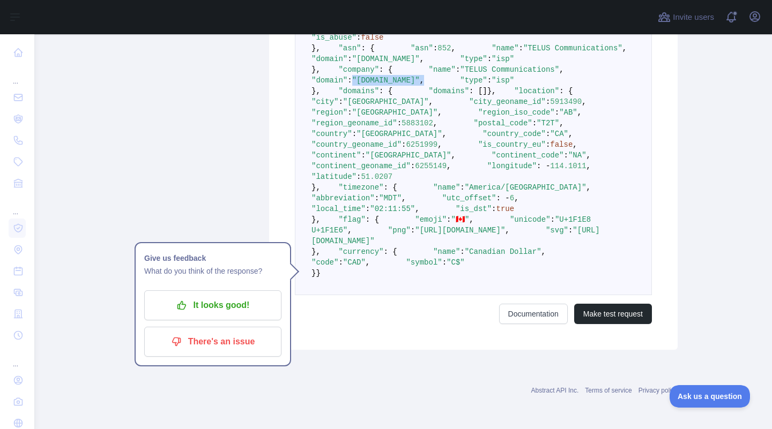
drag, startPoint x: 388, startPoint y: 207, endPoint x: 454, endPoint y: 207, distance: 65.9
click at [446, 207] on pre "{ "ip_address" : "162.157.114.172" , "security" : { "is_vpn" : false , "is_prox…" at bounding box center [473, 139] width 357 height 312
click at [454, 207] on pre "{ "ip_address" : "162.157.114.172" , "security" : { "is_vpn" : false , "is_prox…" at bounding box center [473, 139] width 357 height 312
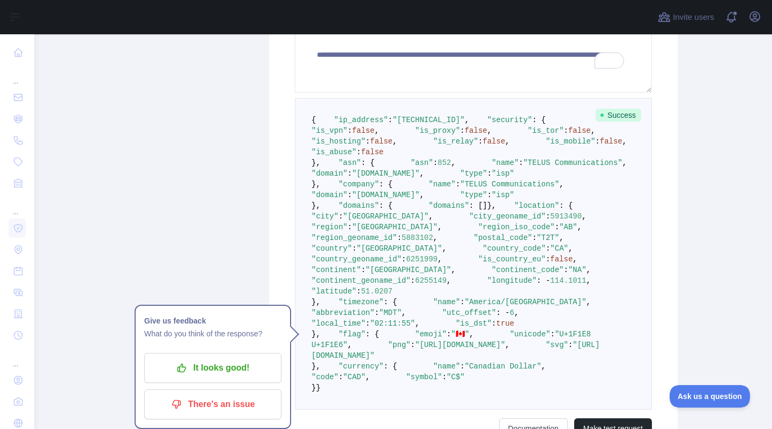
scroll to position [328, 0]
